Goal: Task Accomplishment & Management: Use online tool/utility

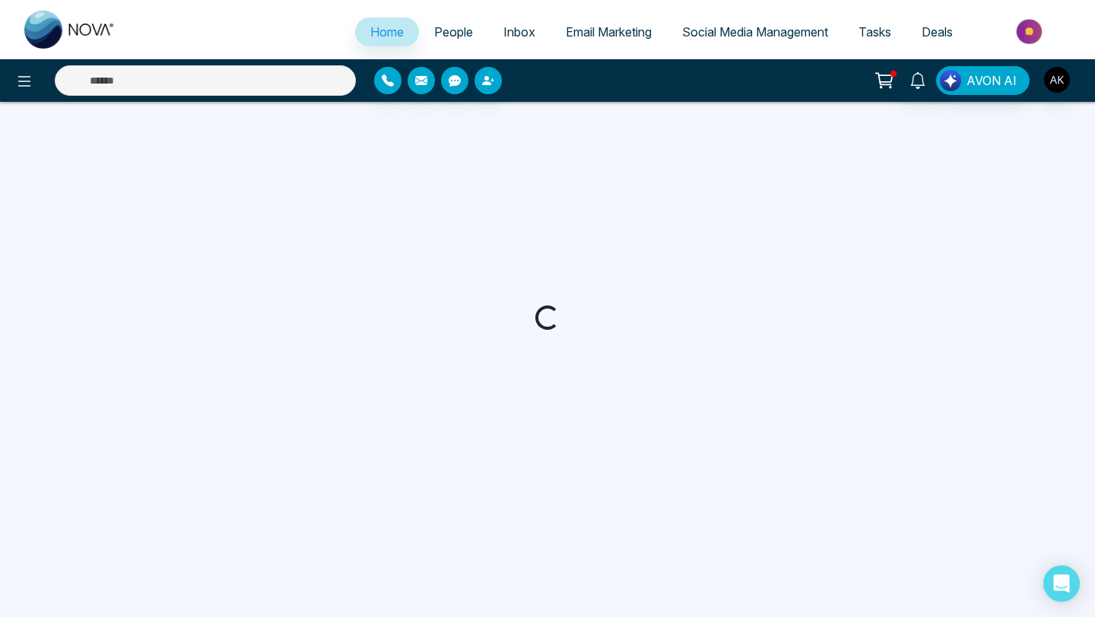
select select "*"
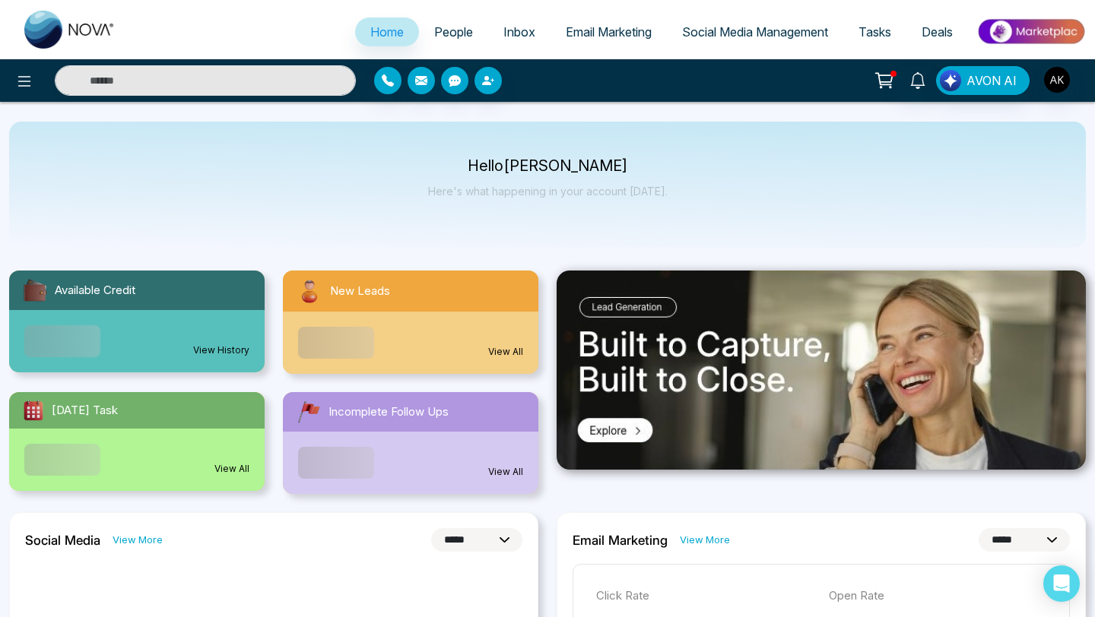
click at [435, 30] on span "People" at bounding box center [453, 31] width 39 height 15
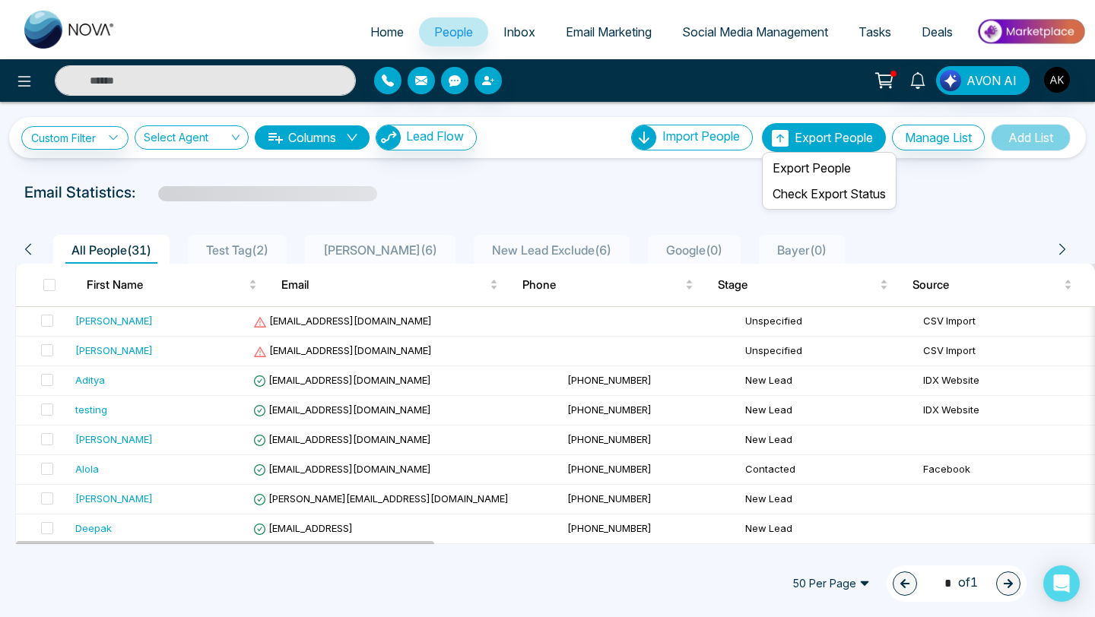
click at [809, 142] on span "Export People" at bounding box center [833, 137] width 78 height 15
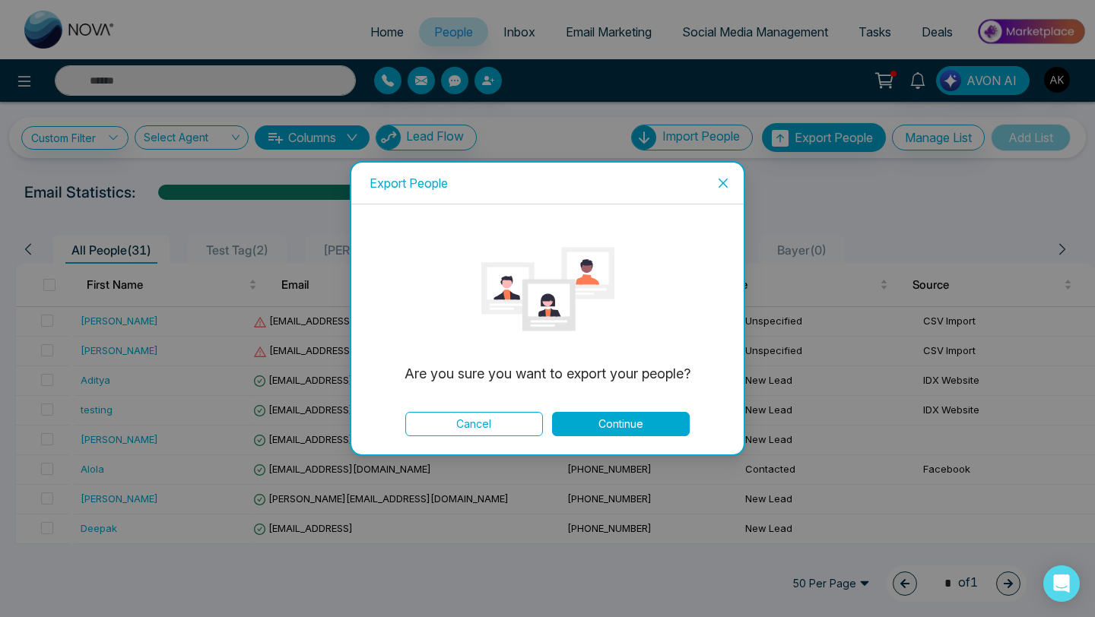
click at [617, 416] on button "Continue" at bounding box center [621, 424] width 138 height 24
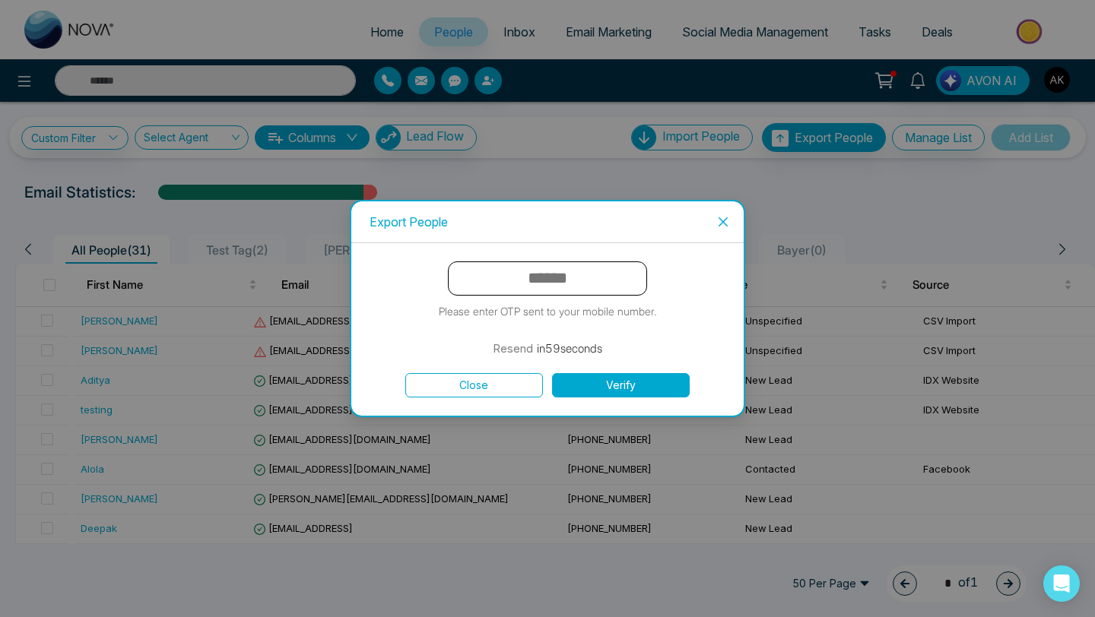
click at [541, 278] on input "text" at bounding box center [547, 279] width 199 height 34
type input "******"
click at [615, 382] on button "Verify" at bounding box center [621, 385] width 138 height 24
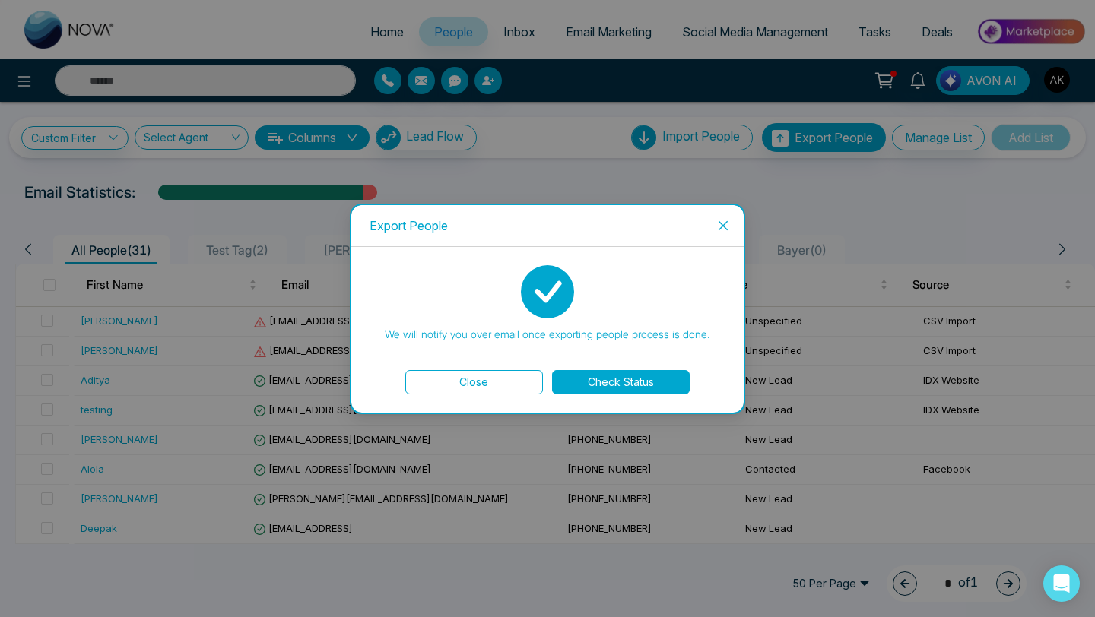
click at [615, 382] on button "Check Status" at bounding box center [621, 382] width 138 height 24
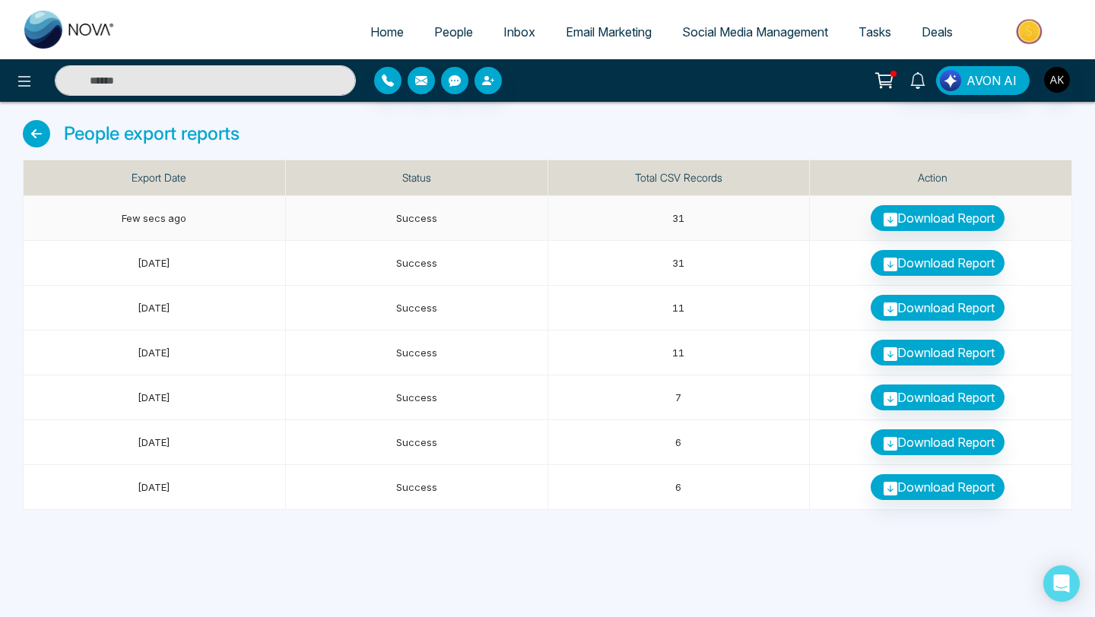
click at [953, 217] on link "Download Report" at bounding box center [938, 218] width 134 height 26
